Goal: Transaction & Acquisition: Download file/media

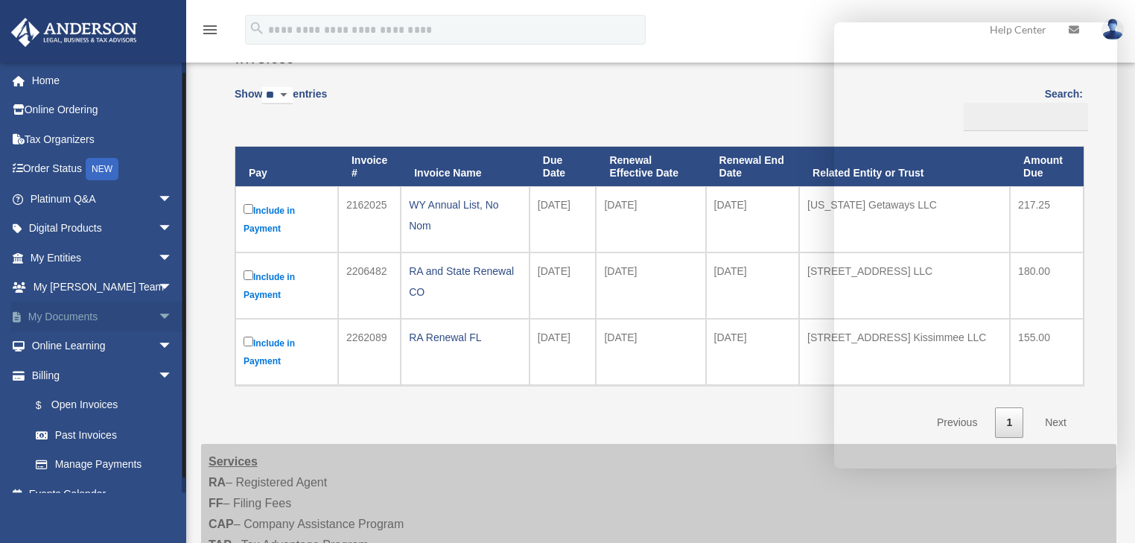
scroll to position [18, 0]
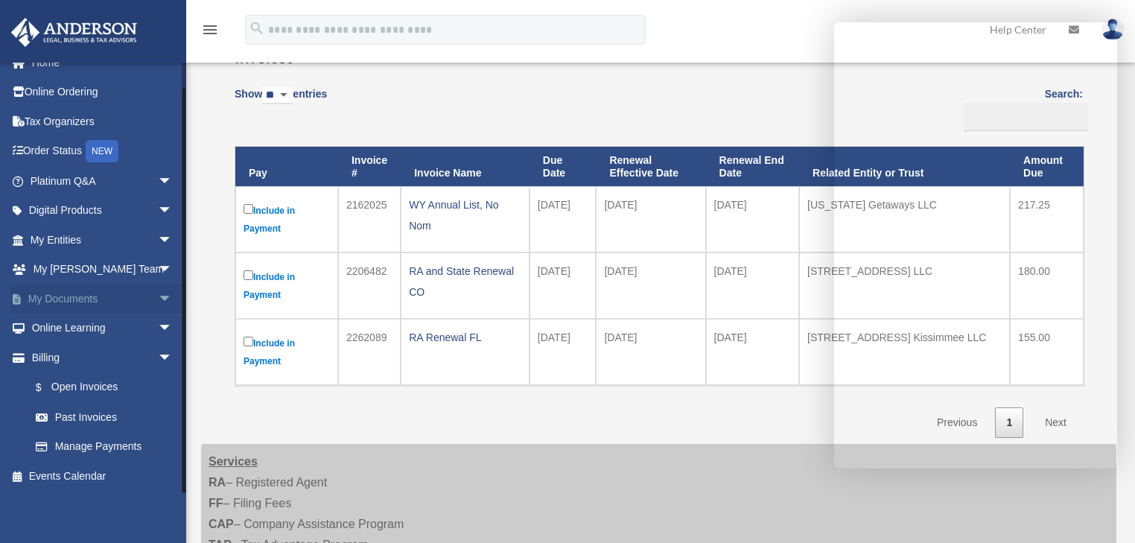
click at [97, 295] on link "My Documents arrow_drop_down" at bounding box center [102, 299] width 185 height 30
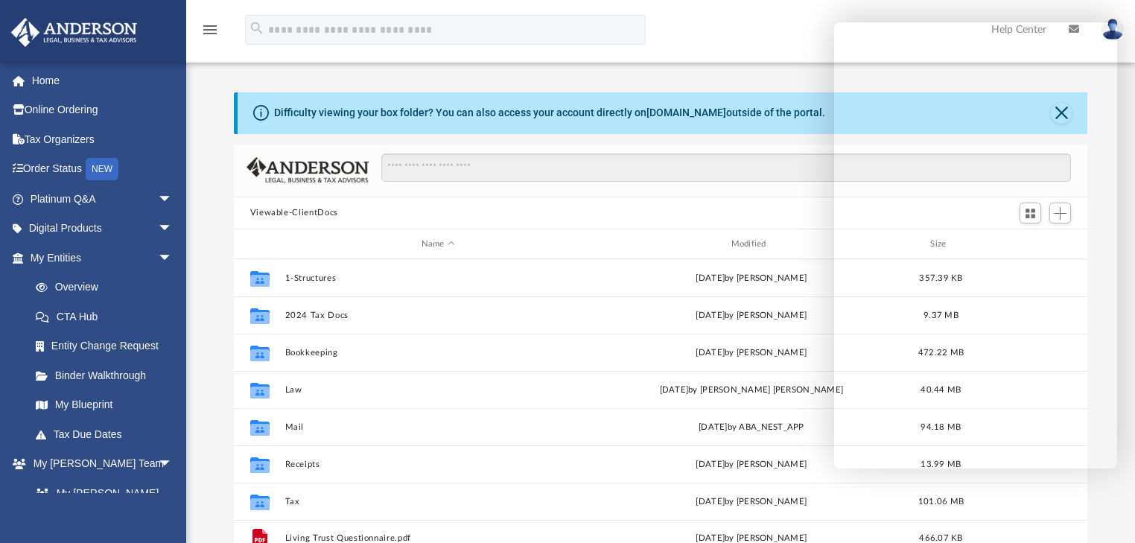
scroll to position [329, 845]
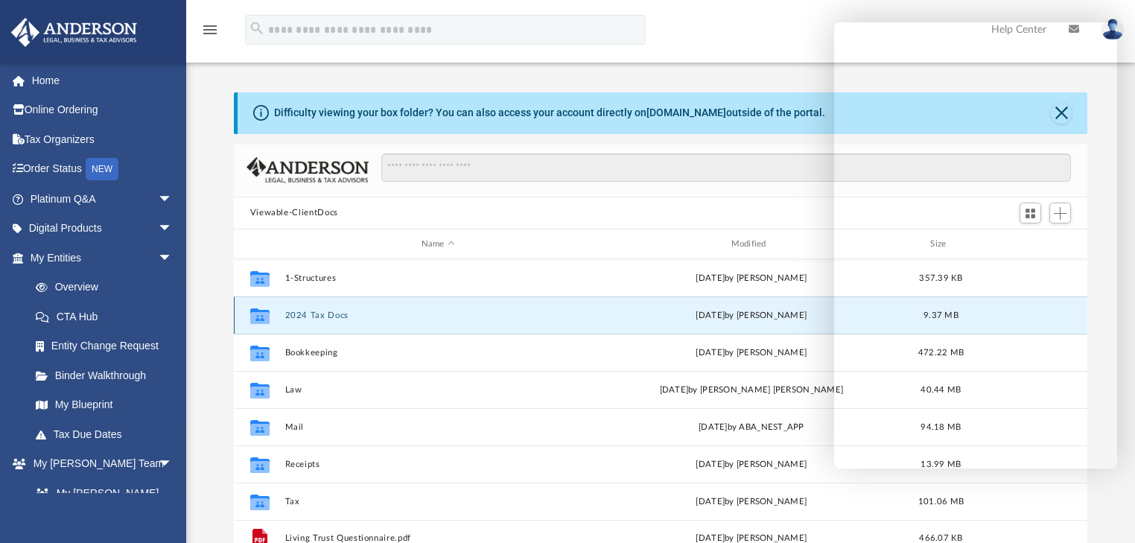
click at [346, 318] on button "2024 Tax Docs" at bounding box center [437, 315] width 307 height 10
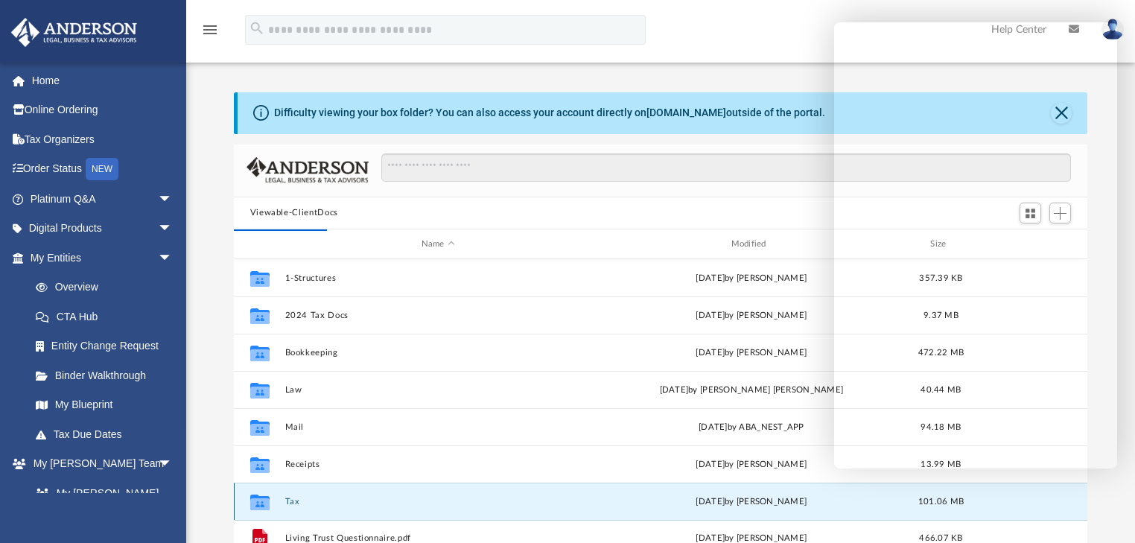
click at [296, 499] on button "Tax" at bounding box center [437, 502] width 307 height 10
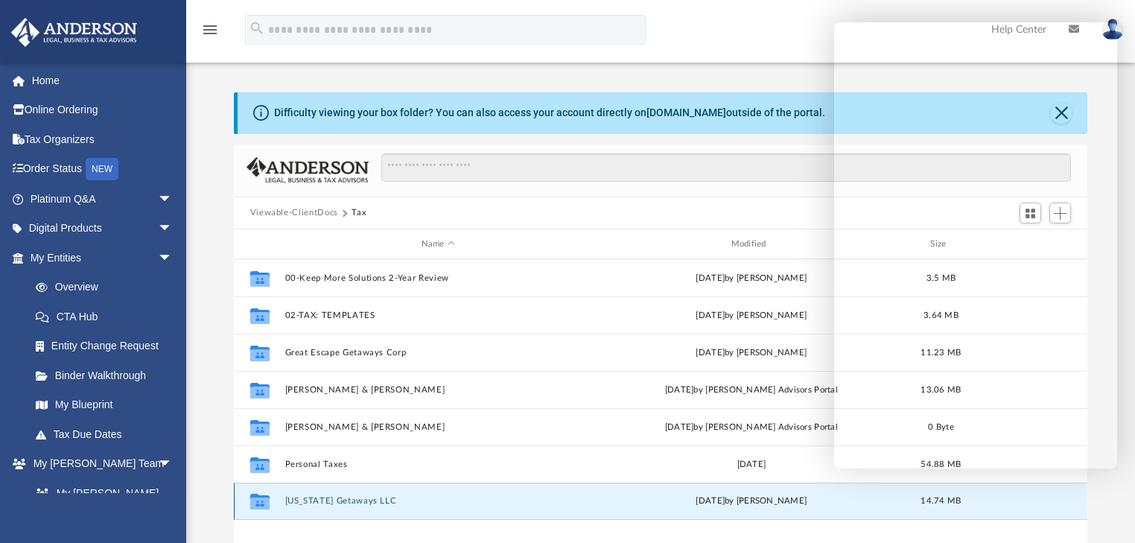
click at [295, 498] on button "[US_STATE] Getaways LLC" at bounding box center [437, 502] width 307 height 10
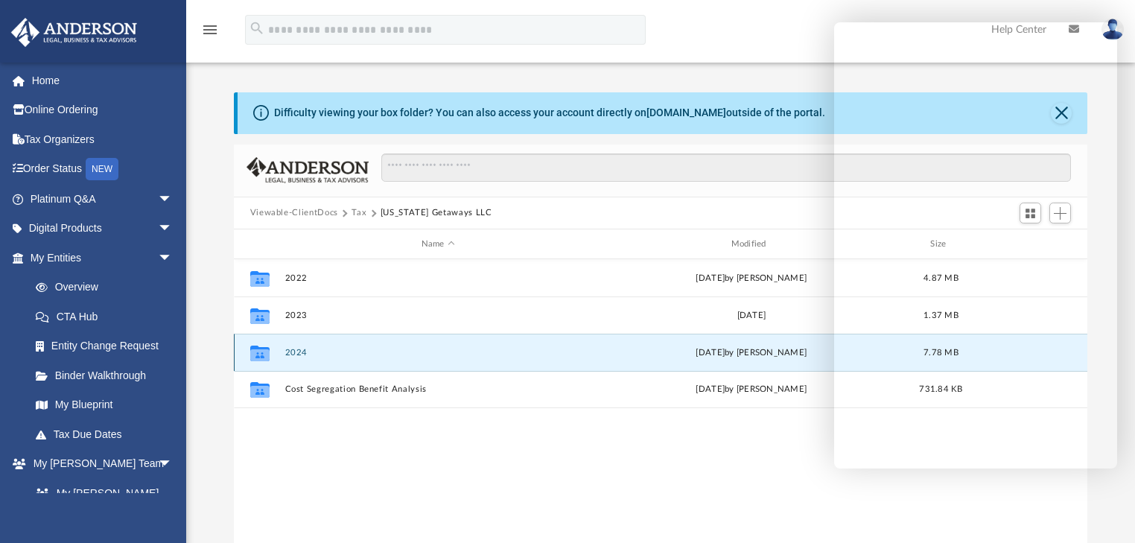
click at [310, 351] on button "2024" at bounding box center [437, 353] width 307 height 10
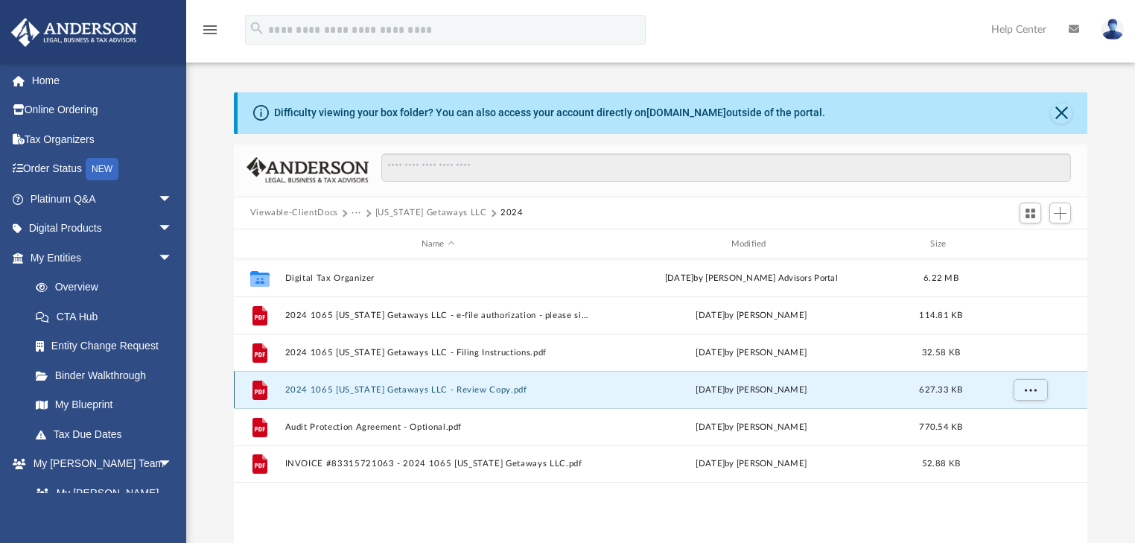
click at [363, 385] on button "2024 1065 [US_STATE] Getaways LLC - Review Copy.pdf" at bounding box center [437, 390] width 307 height 10
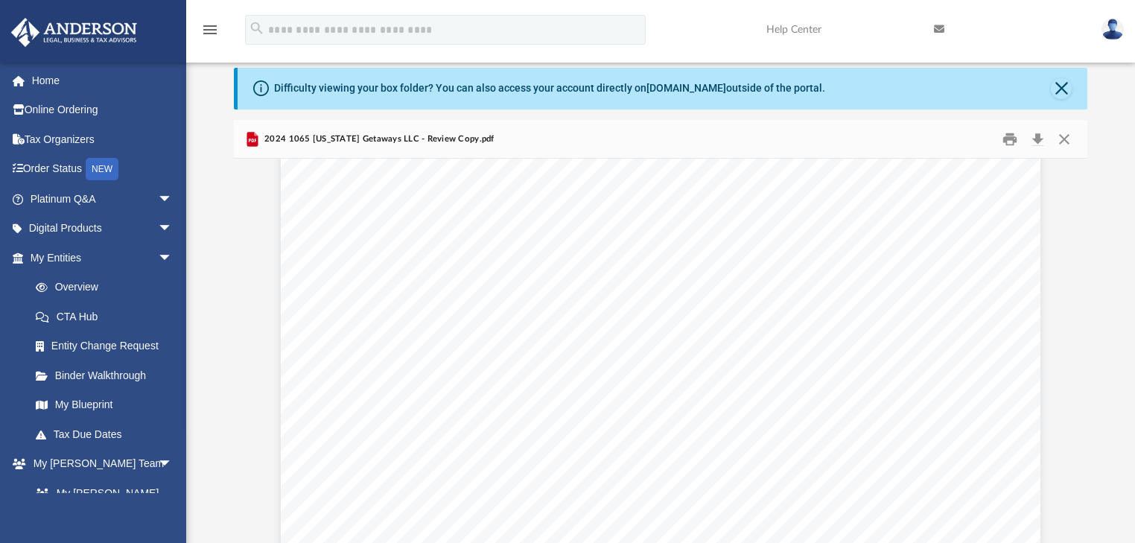
scroll to position [20669, 0]
